Goal: Information Seeking & Learning: Learn about a topic

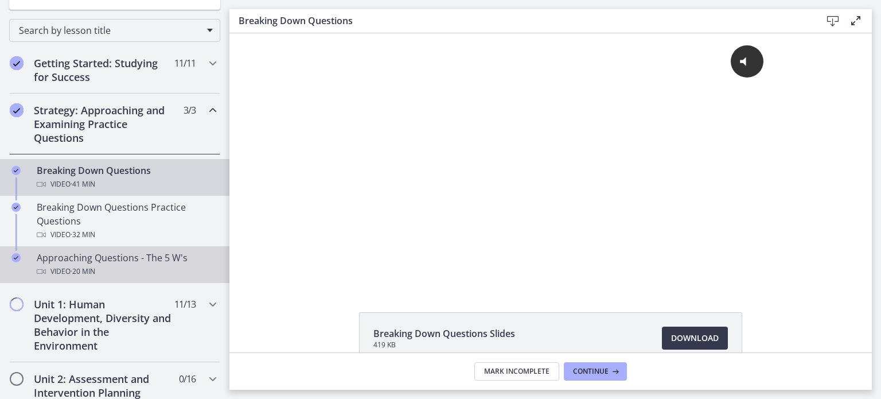
scroll to position [287, 0]
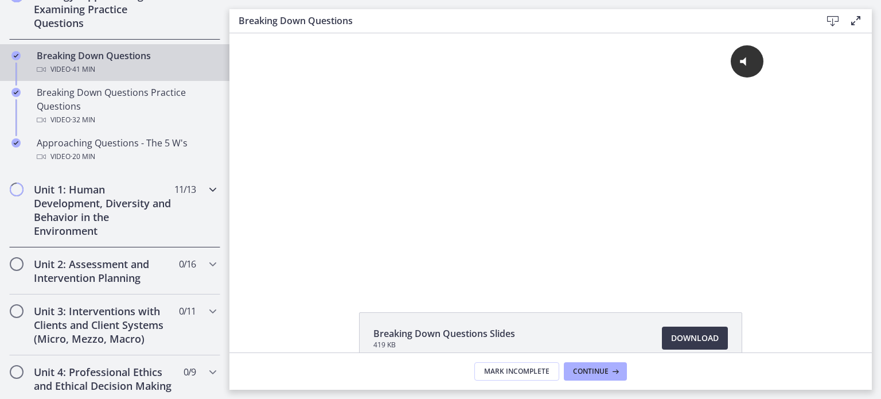
click at [71, 201] on h2 "Unit 1: Human Development, Diversity and Behavior in the Environment" at bounding box center [104, 209] width 140 height 55
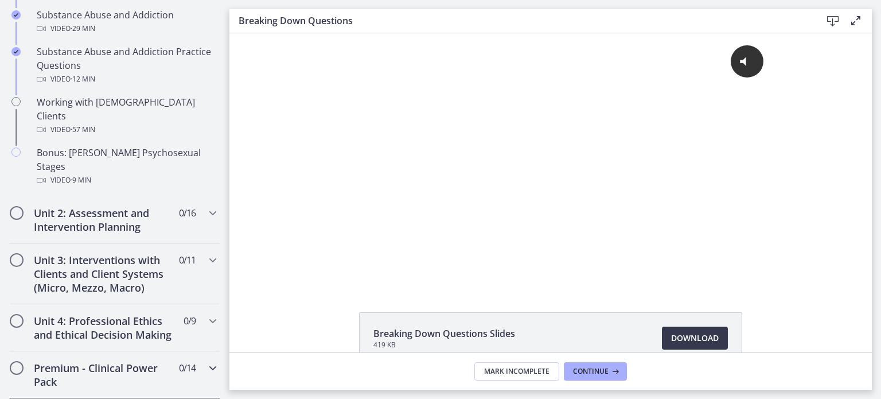
scroll to position [746, 0]
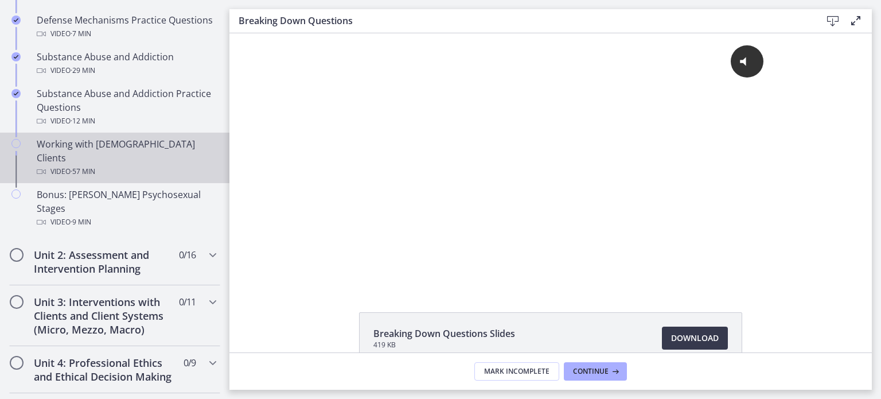
click at [80, 165] on span "· 57 min" at bounding box center [83, 172] width 25 height 14
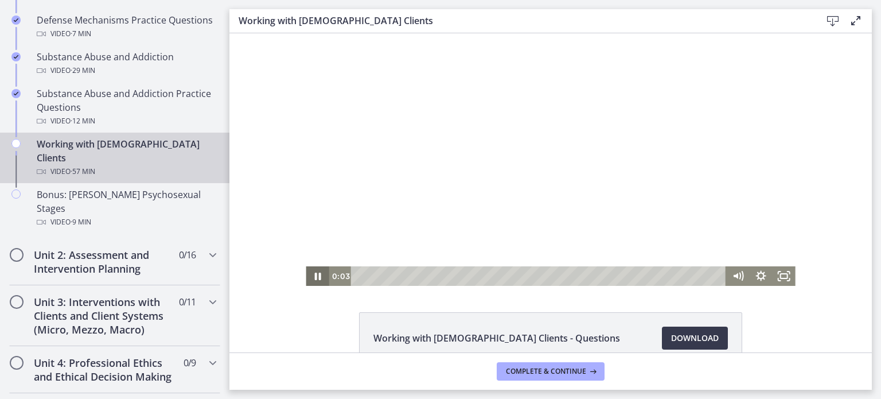
click at [308, 276] on icon "Pause" at bounding box center [317, 276] width 23 height 20
click at [523, 152] on div at bounding box center [550, 159] width 489 height 252
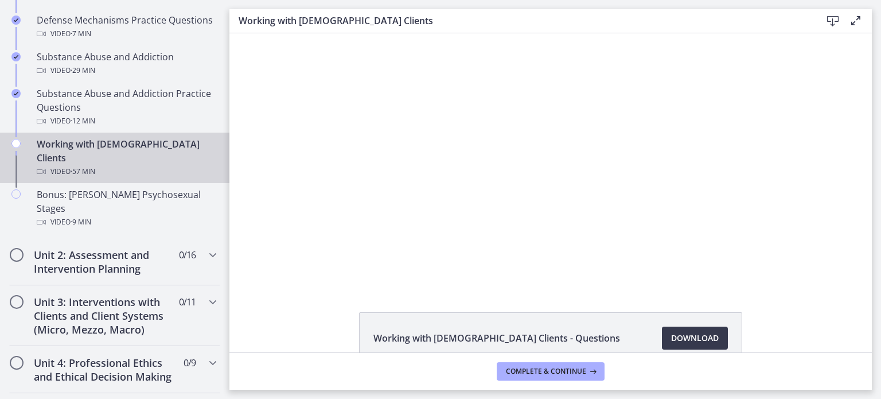
click at [528, 158] on div at bounding box center [550, 159] width 489 height 252
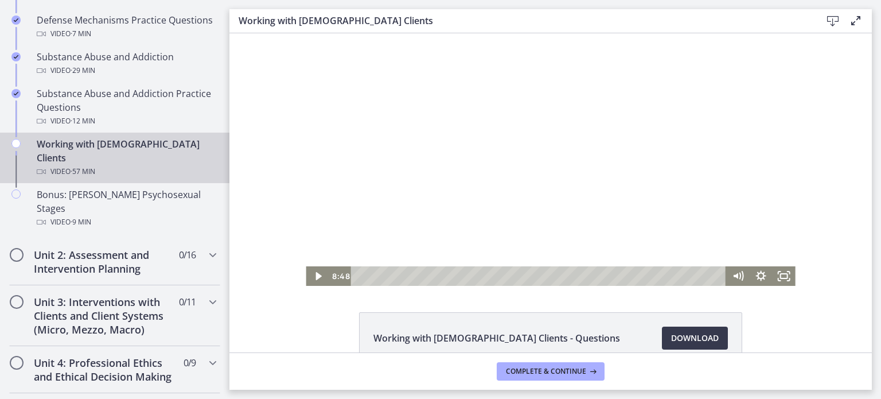
click at [529, 160] on div at bounding box center [550, 159] width 489 height 252
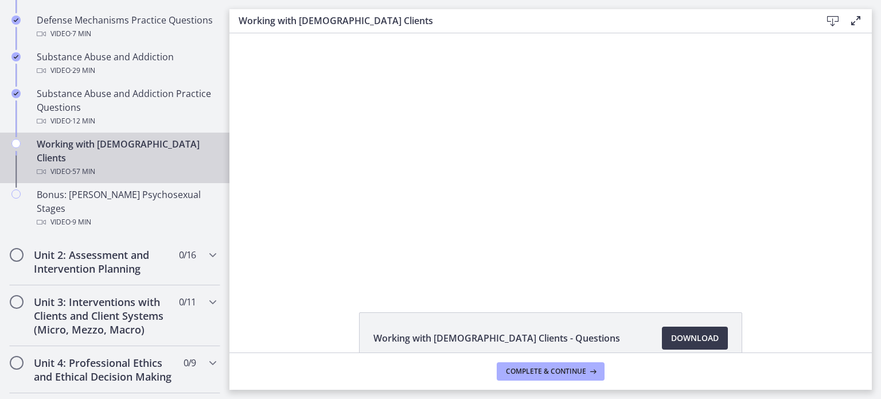
click at [528, 155] on div at bounding box center [550, 159] width 489 height 252
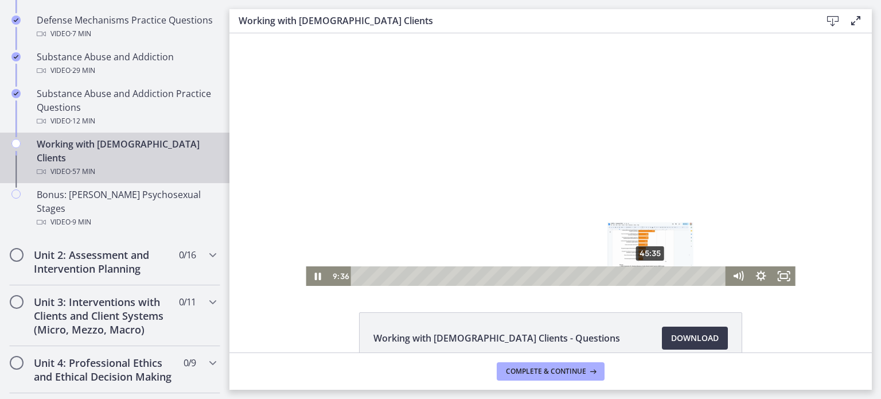
click at [646, 275] on div "45:35" at bounding box center [539, 276] width 361 height 20
click at [668, 277] on div "48:59" at bounding box center [539, 276] width 361 height 20
click at [679, 277] on div "50:42" at bounding box center [539, 276] width 361 height 20
click at [701, 273] on div "54:11" at bounding box center [539, 276] width 361 height 20
click at [704, 274] on div "54:33" at bounding box center [539, 276] width 361 height 20
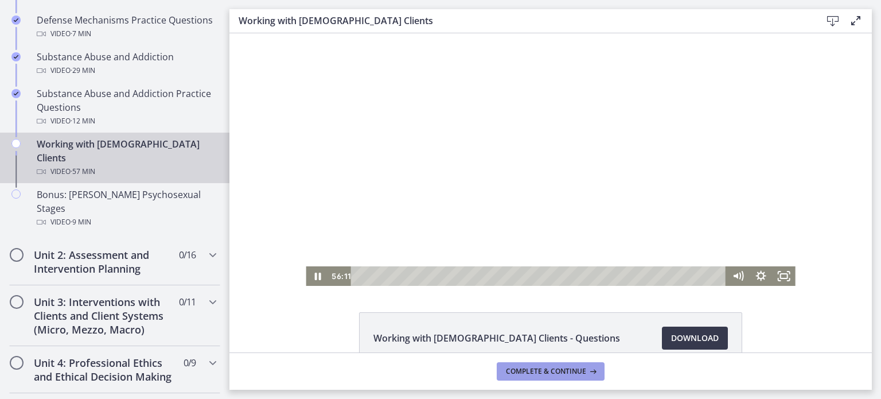
click at [586, 374] on icon at bounding box center [591, 370] width 11 height 9
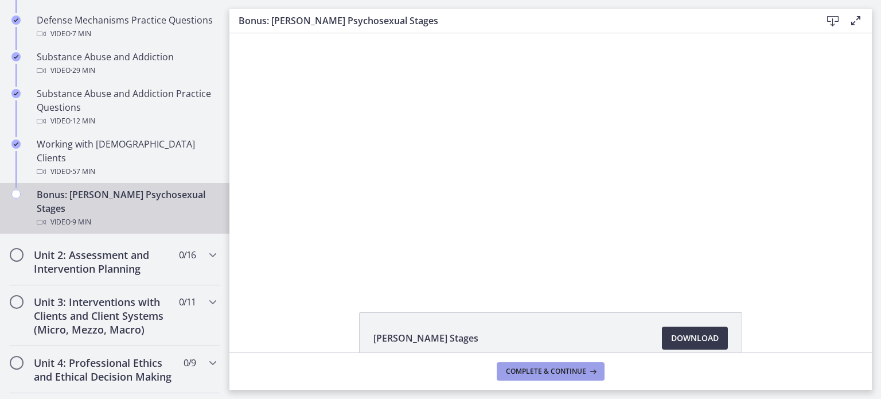
click at [550, 371] on span "Complete & continue" at bounding box center [546, 370] width 80 height 9
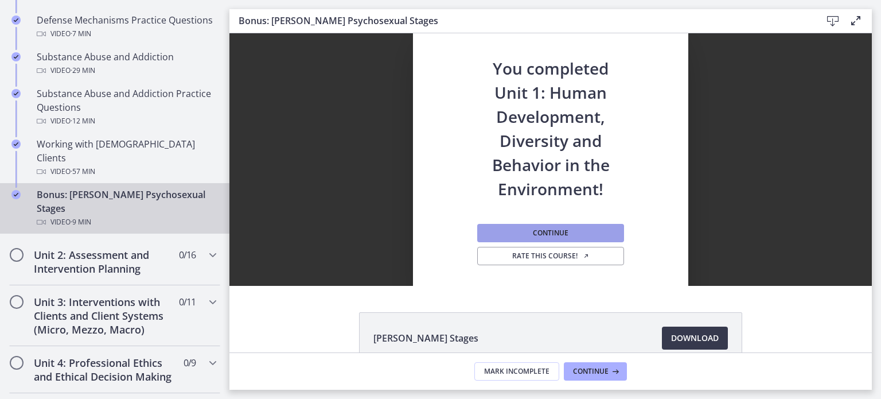
click at [564, 235] on span "Continue" at bounding box center [551, 232] width 36 height 9
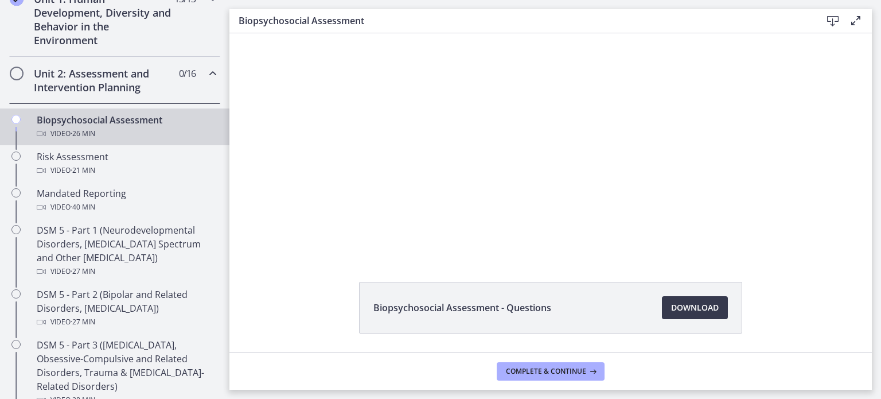
scroll to position [57, 0]
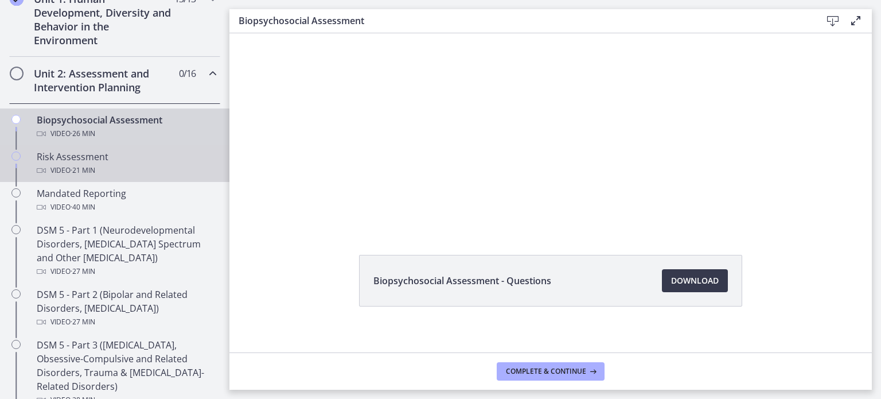
drag, startPoint x: 76, startPoint y: 155, endPoint x: 85, endPoint y: 158, distance: 9.1
click at [76, 155] on div "Risk Assessment Video · 21 min" at bounding box center [126, 164] width 179 height 28
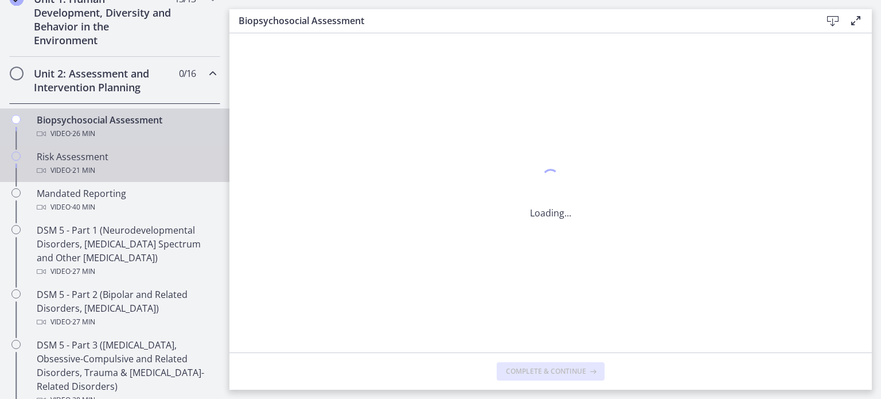
scroll to position [0, 0]
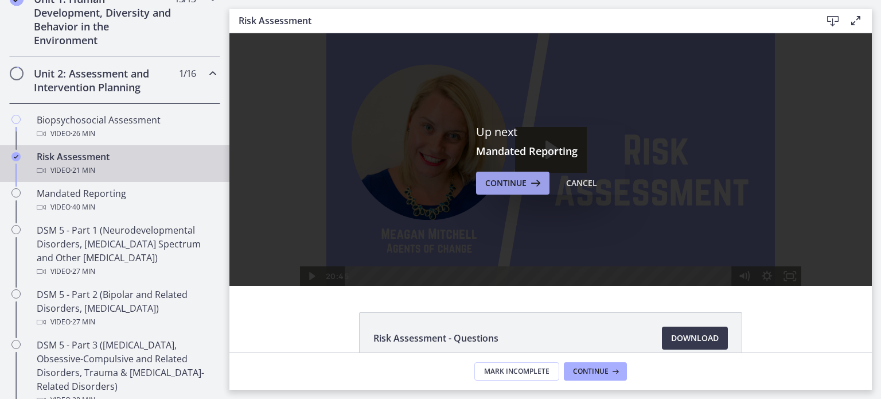
click at [485, 178] on span "Continue" at bounding box center [505, 183] width 41 height 14
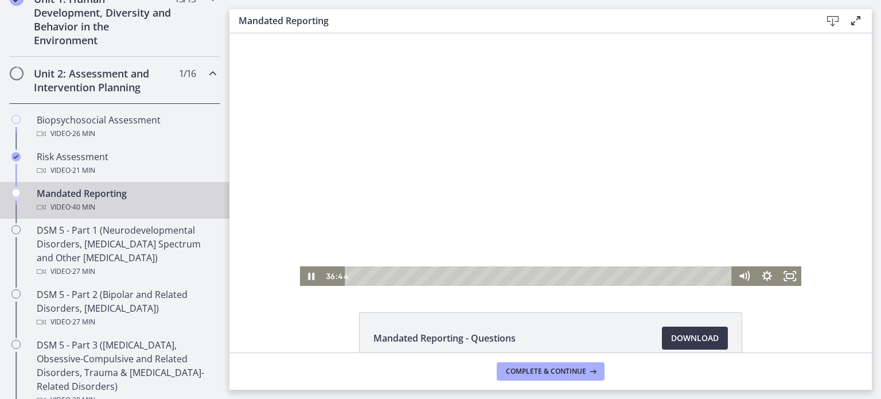
click at [613, 155] on div at bounding box center [551, 159] width 502 height 252
click at [605, 176] on div at bounding box center [551, 159] width 502 height 252
click at [547, 151] on div at bounding box center [551, 159] width 502 height 252
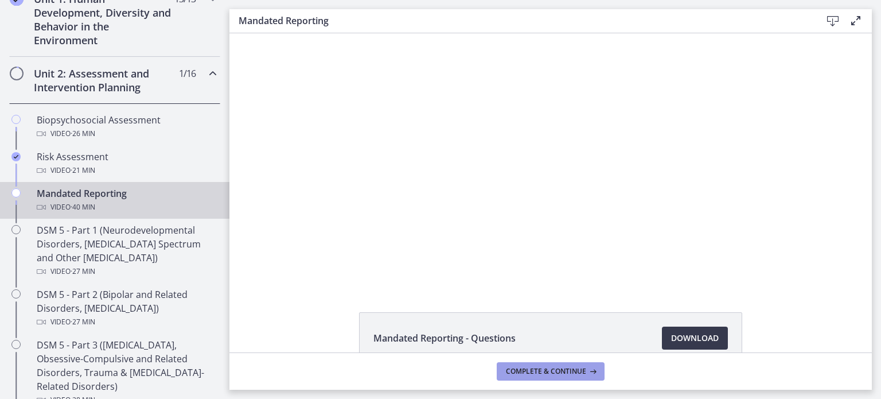
click at [568, 369] on span "Complete & continue" at bounding box center [546, 370] width 80 height 9
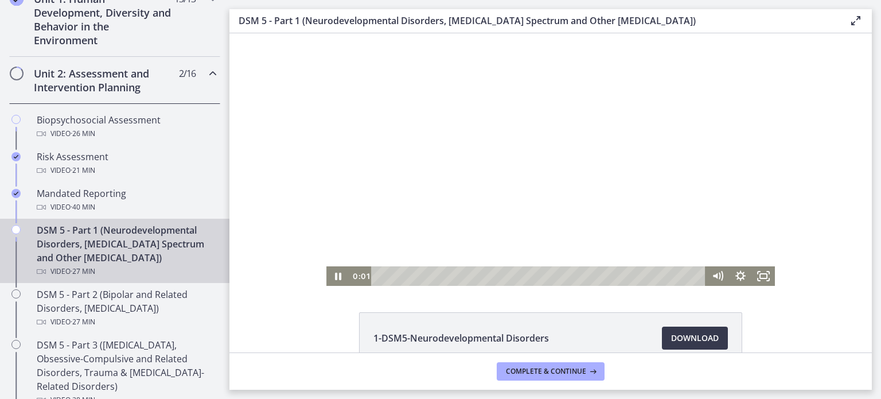
click at [518, 138] on div at bounding box center [550, 159] width 449 height 252
